Goal: Task Accomplishment & Management: Manage account settings

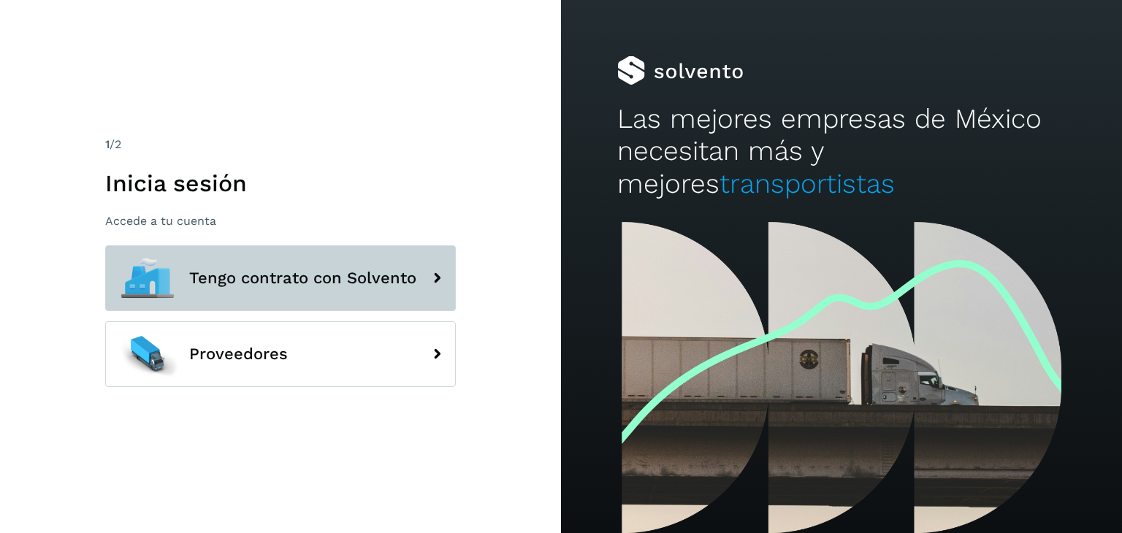
click at [437, 280] on icon at bounding box center [436, 278] width 29 height 29
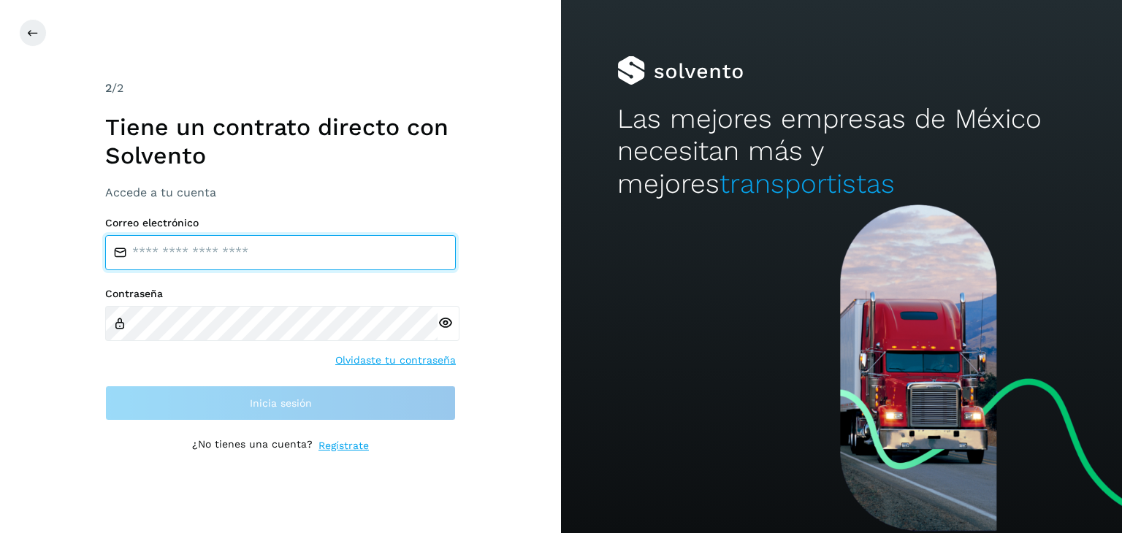
click at [261, 261] on input "email" at bounding box center [280, 252] width 351 height 35
type input "**********"
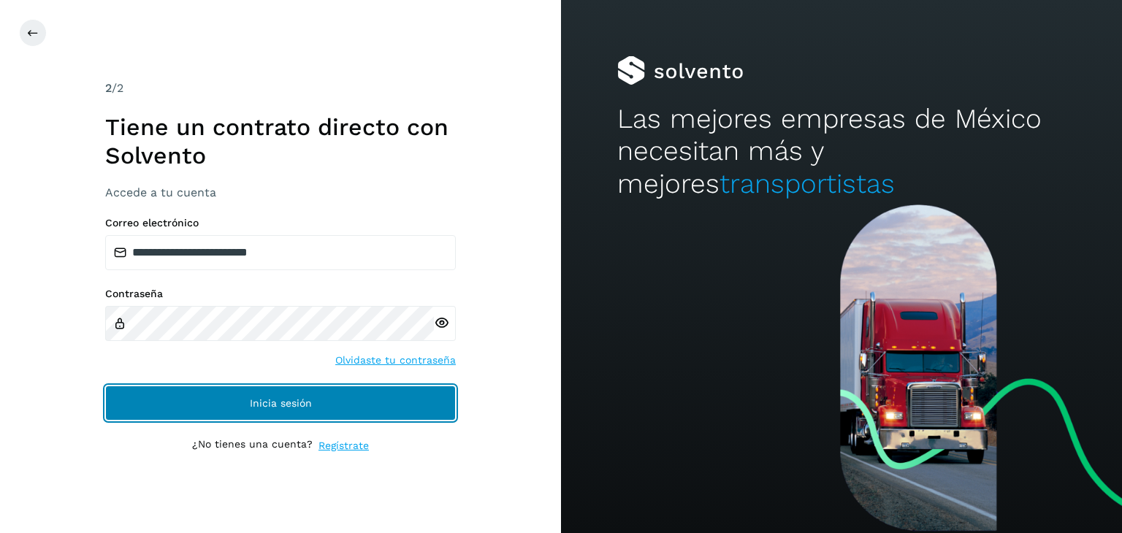
click at [299, 405] on span "Inicia sesión" at bounding box center [281, 403] width 62 height 10
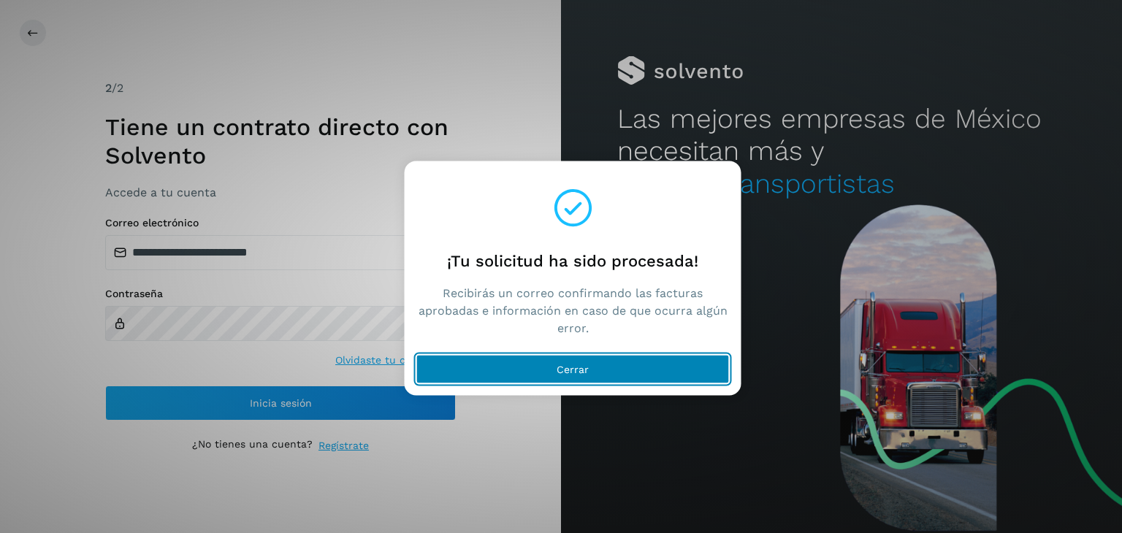
click at [577, 371] on span "Cerrar" at bounding box center [572, 369] width 32 height 10
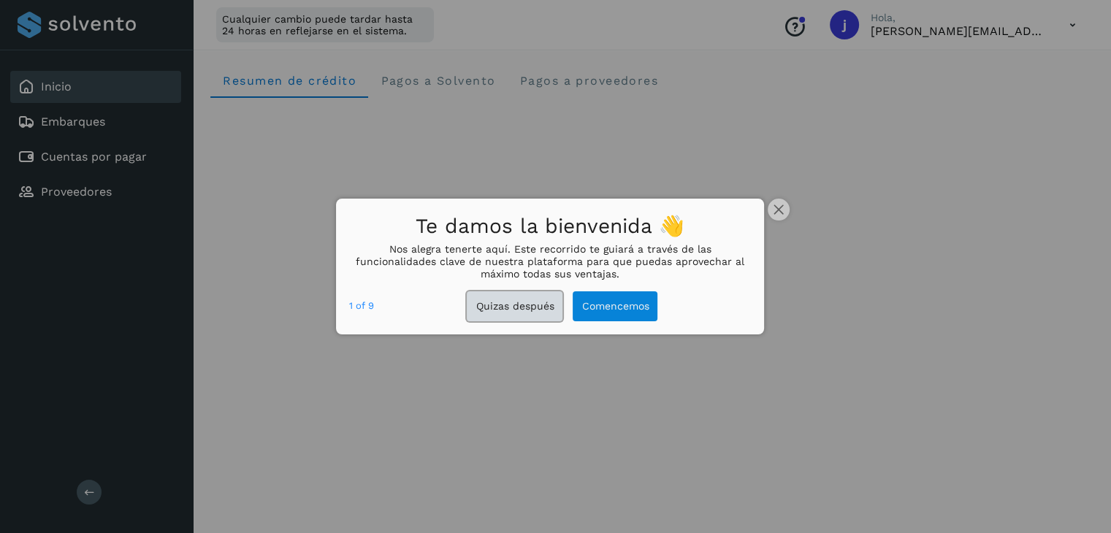
click at [532, 305] on button "Quizas después" at bounding box center [515, 306] width 96 height 30
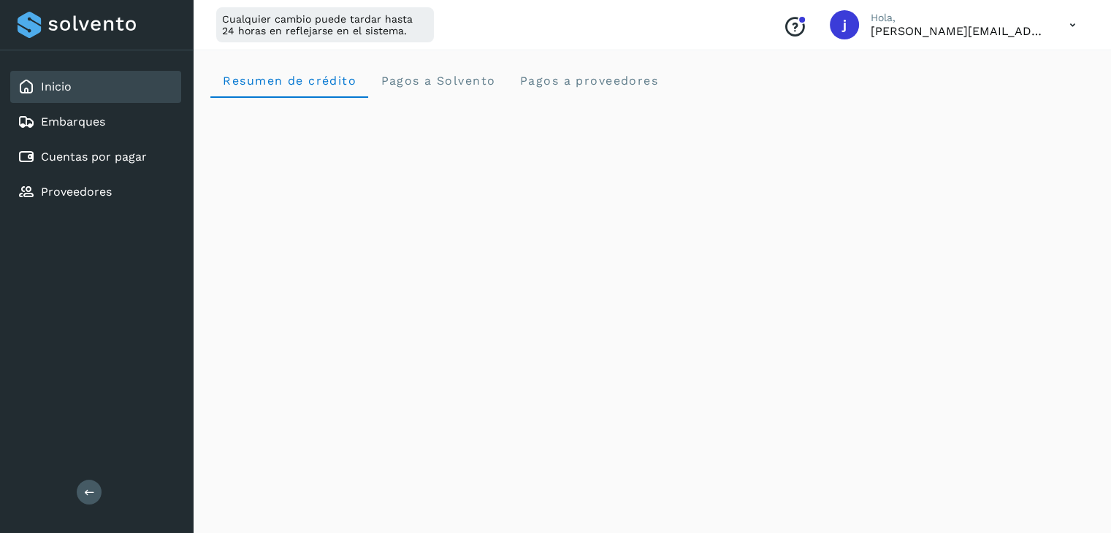
click at [1074, 27] on icon at bounding box center [1072, 25] width 30 height 30
click at [993, 91] on div "Cerrar sesión" at bounding box center [1000, 94] width 174 height 28
